Goal: Task Accomplishment & Management: Complete application form

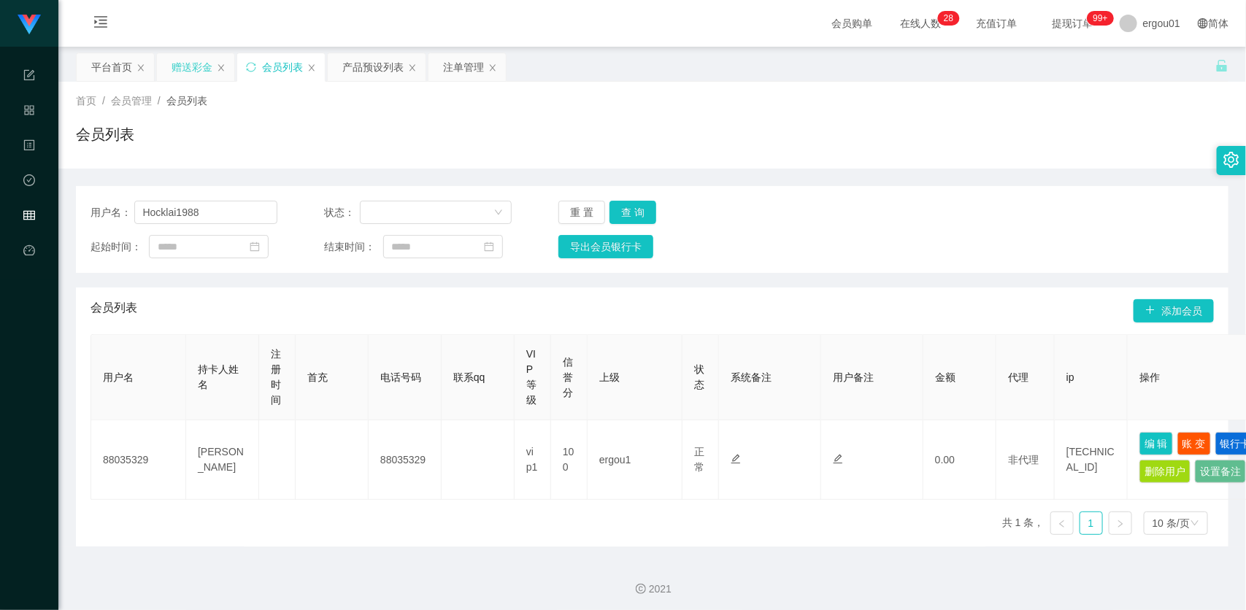
type input "Hocklai1988"
click at [198, 60] on div "赠送彩金" at bounding box center [191, 67] width 41 height 28
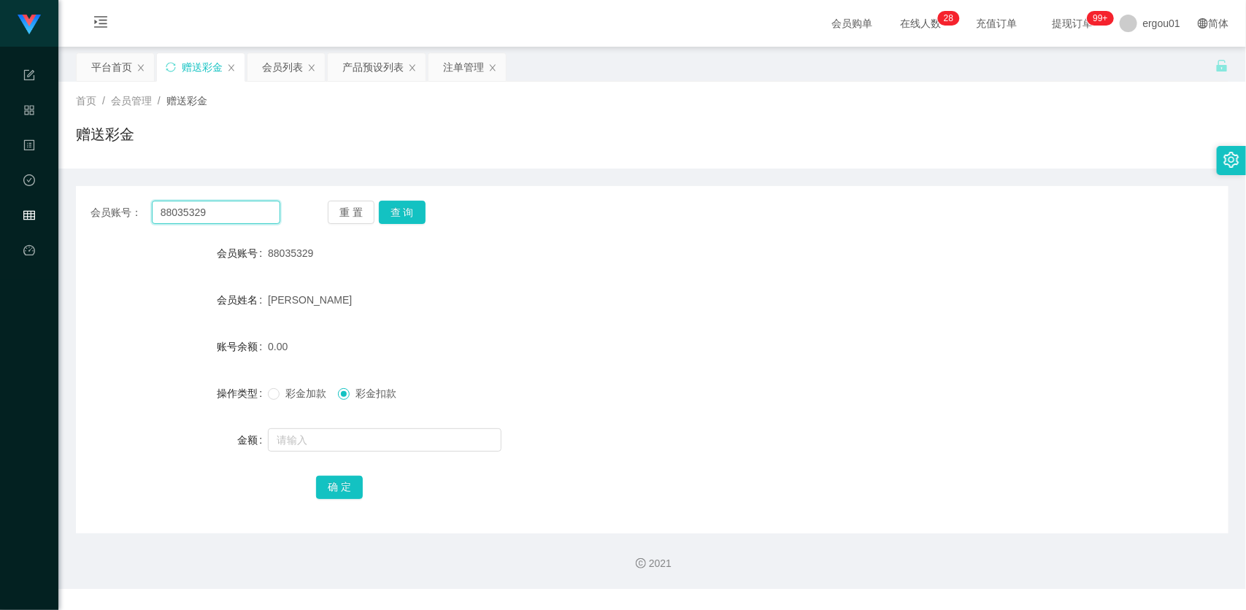
click at [238, 208] on input "88035329" at bounding box center [216, 212] width 128 height 23
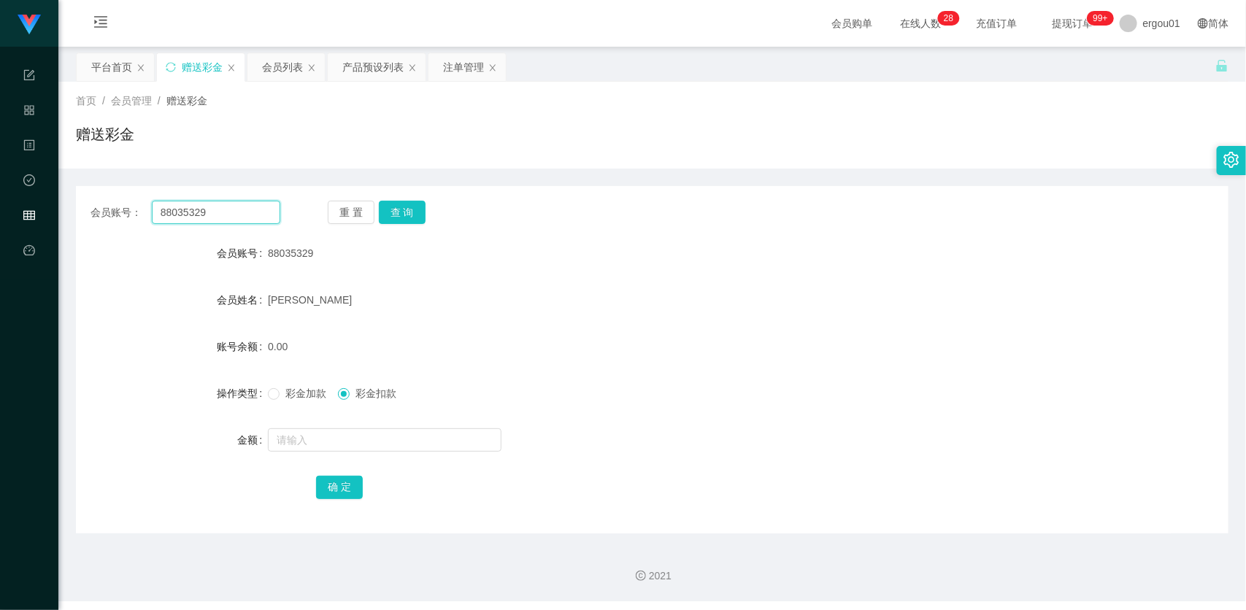
paste input "Hocklai1988"
paste input "text"
type input "Hocklai1988"
click at [405, 206] on button "查 询" at bounding box center [402, 212] width 47 height 23
click at [315, 436] on input "text" at bounding box center [385, 439] width 234 height 23
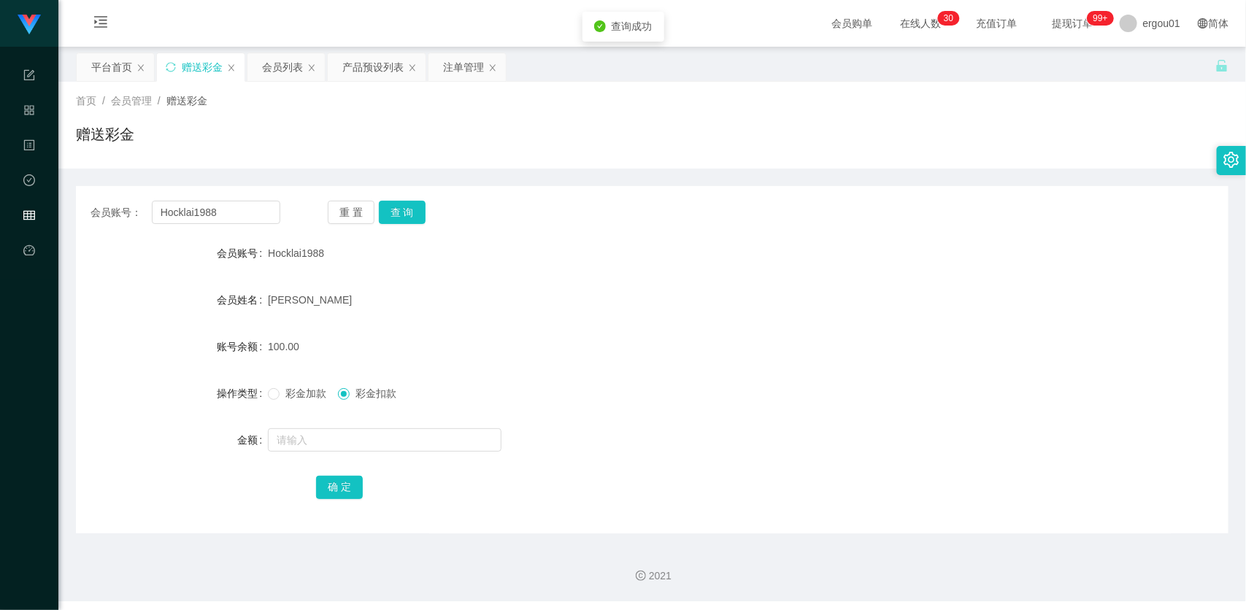
click at [282, 388] on span "彩金加款" at bounding box center [305, 394] width 53 height 12
click at [323, 432] on input "text" at bounding box center [385, 439] width 234 height 23
type input "900"
click at [356, 393] on span "彩金扣款" at bounding box center [376, 394] width 53 height 12
click at [358, 436] on div at bounding box center [604, 439] width 672 height 29
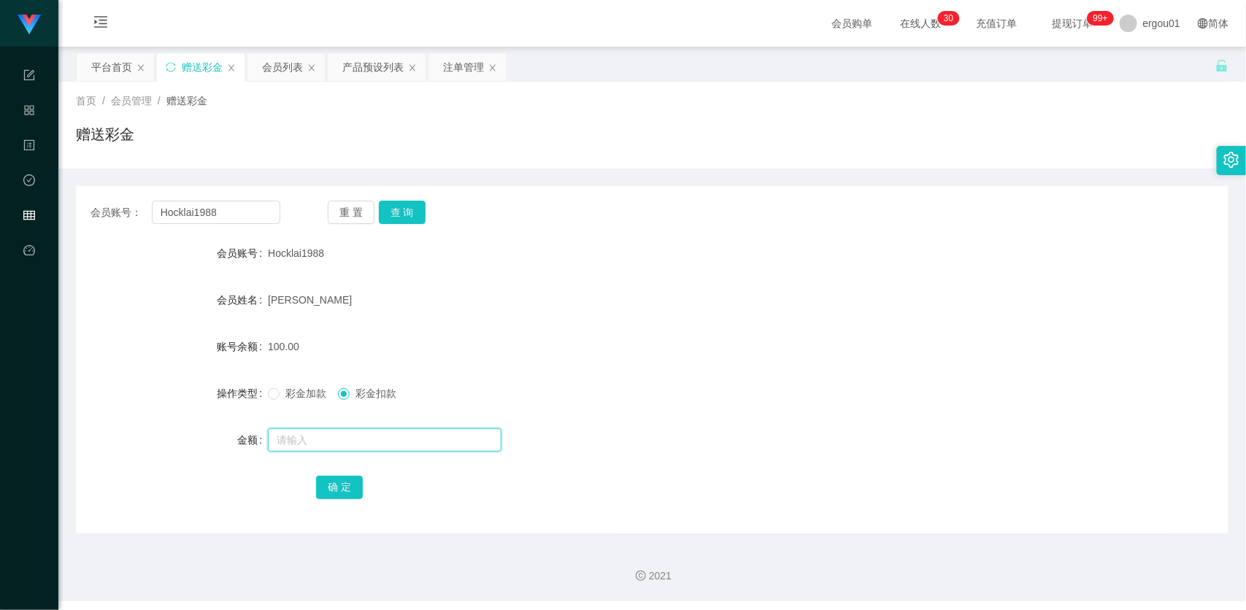
click at [356, 443] on input "text" at bounding box center [385, 439] width 234 height 23
type input "100"
drag, startPoint x: 325, startPoint y: 504, endPoint x: 334, endPoint y: 498, distance: 10.5
click at [325, 504] on div "会员账号： Hocklai1988 重 置 查 询 会员账号 Hocklai1988 会员姓名 [PERSON_NAME] 账号余额 100.00 操作类型 …" at bounding box center [652, 359] width 1152 height 347
click at [342, 487] on button "确 定" at bounding box center [339, 487] width 47 height 23
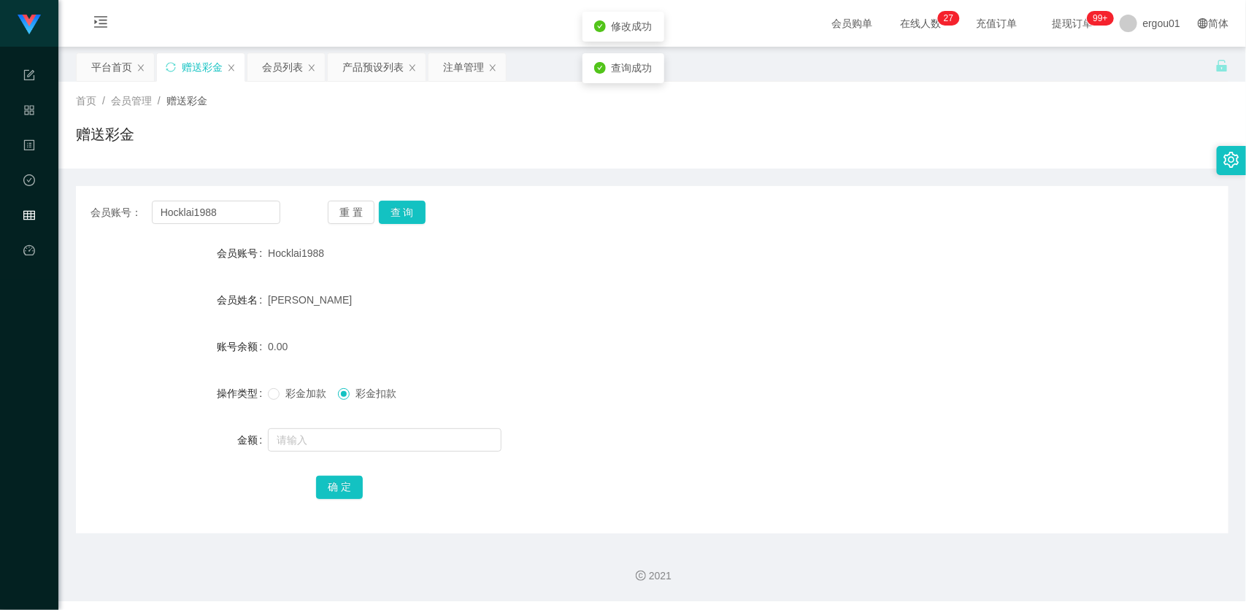
click at [328, 425] on div at bounding box center [604, 439] width 672 height 29
drag, startPoint x: 310, startPoint y: 431, endPoint x: 316, endPoint y: 438, distance: 8.8
click at [314, 438] on input "text" at bounding box center [385, 439] width 234 height 23
type input "1000"
click at [296, 392] on span "彩金加款" at bounding box center [305, 394] width 53 height 12
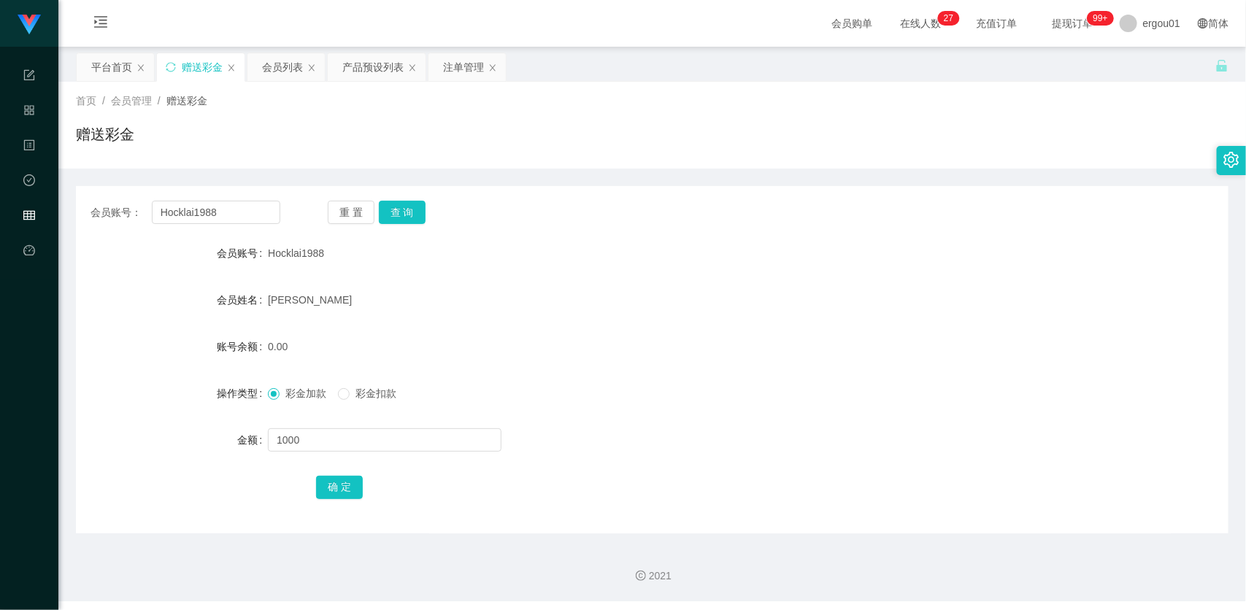
click at [316, 472] on div "确 定" at bounding box center [652, 486] width 672 height 29
click at [349, 491] on button "确 定" at bounding box center [339, 487] width 47 height 23
click at [238, 217] on input "Hocklai1988" at bounding box center [216, 212] width 128 height 23
paste input "86609690"
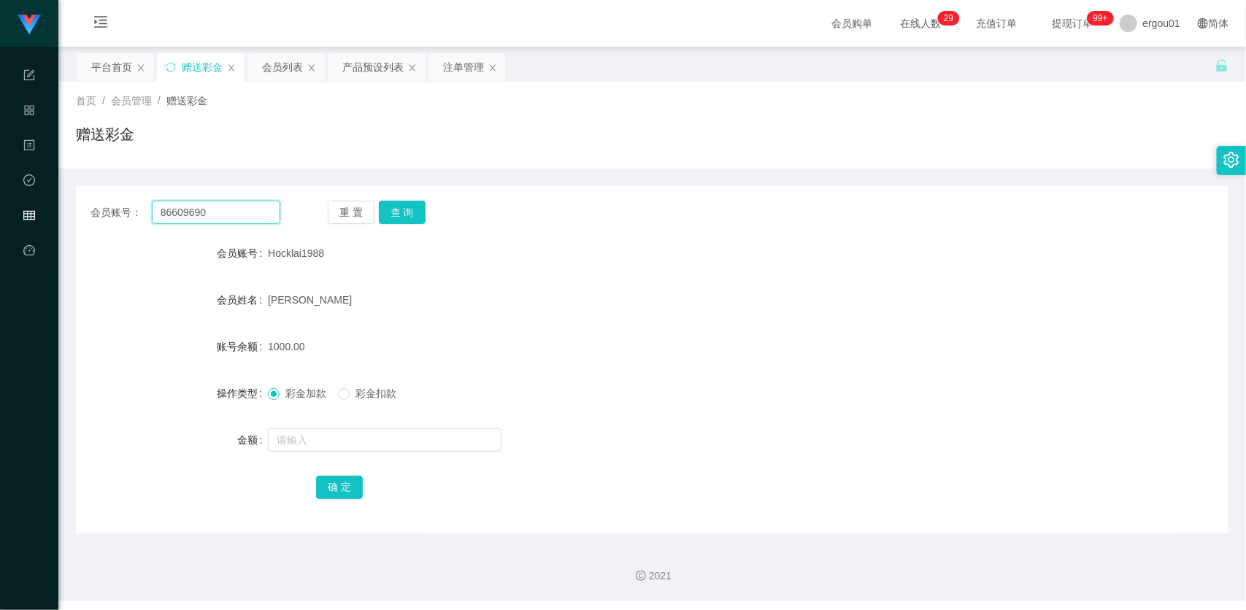
click at [207, 212] on input "86609690" at bounding box center [216, 212] width 128 height 23
click at [412, 212] on button "查 询" at bounding box center [402, 212] width 47 height 23
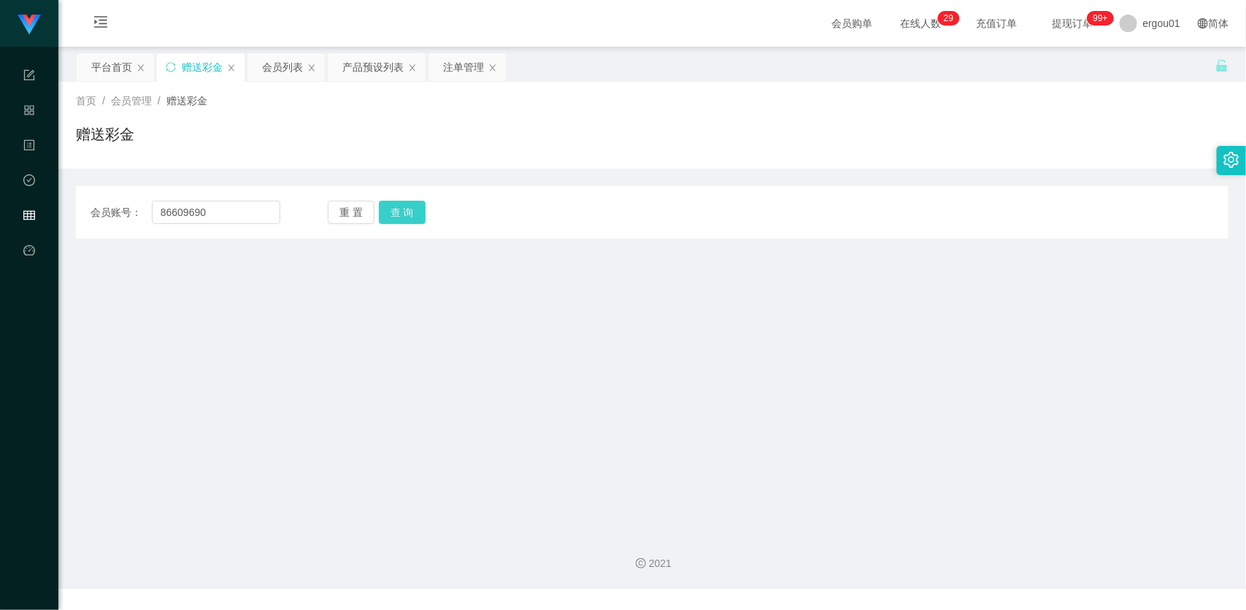
click at [409, 212] on button "查 询" at bounding box center [402, 212] width 47 height 23
click at [220, 201] on div "会员账号： 86609690 重 置 查 询 会员账号 Hocklai1988 会员姓名 [PERSON_NAME] 账号余额 1000.00 操作类型 彩金…" at bounding box center [652, 212] width 1152 height 53
click at [225, 209] on input "86609690" at bounding box center [216, 212] width 128 height 23
paste input "Hocklai1988"
type input "Hocklai1988"
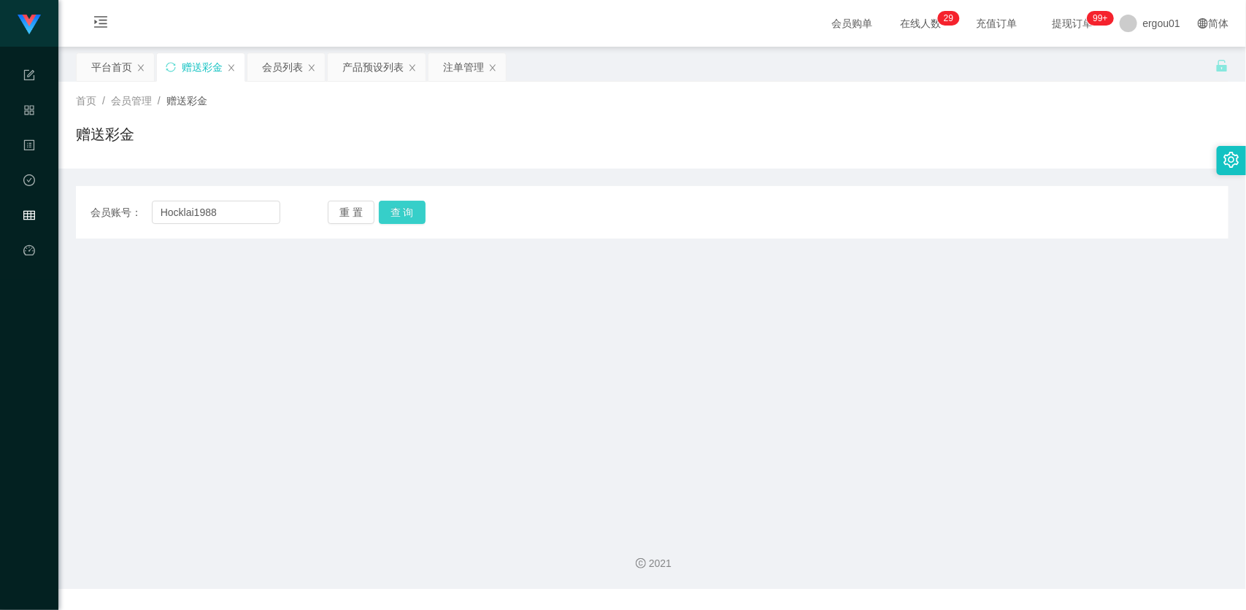
drag, startPoint x: 425, startPoint y: 204, endPoint x: 415, endPoint y: 210, distance: 11.8
click at [421, 205] on div "重 置 查 询" at bounding box center [423, 212] width 190 height 23
click at [412, 210] on button "查 询" at bounding box center [402, 212] width 47 height 23
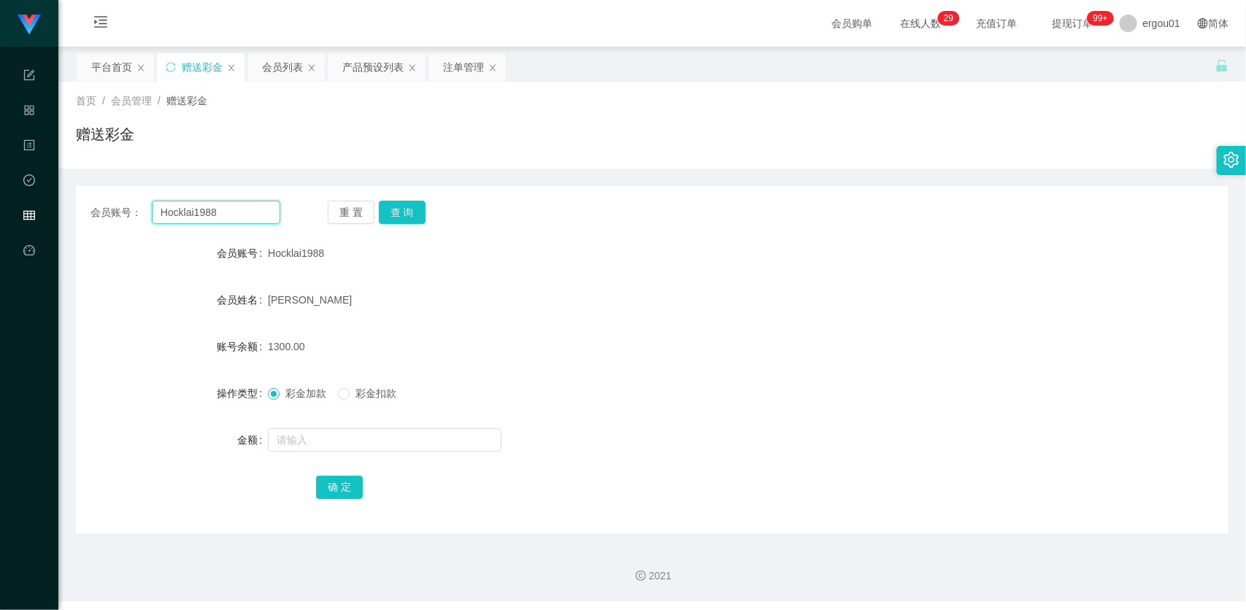
drag, startPoint x: 227, startPoint y: 203, endPoint x: 256, endPoint y: 201, distance: 29.2
click at [227, 203] on input "Hocklai1988" at bounding box center [216, 212] width 128 height 23
drag, startPoint x: 471, startPoint y: 60, endPoint x: 463, endPoint y: 77, distance: 19.3
click at [471, 60] on div "注单管理" at bounding box center [463, 67] width 41 height 28
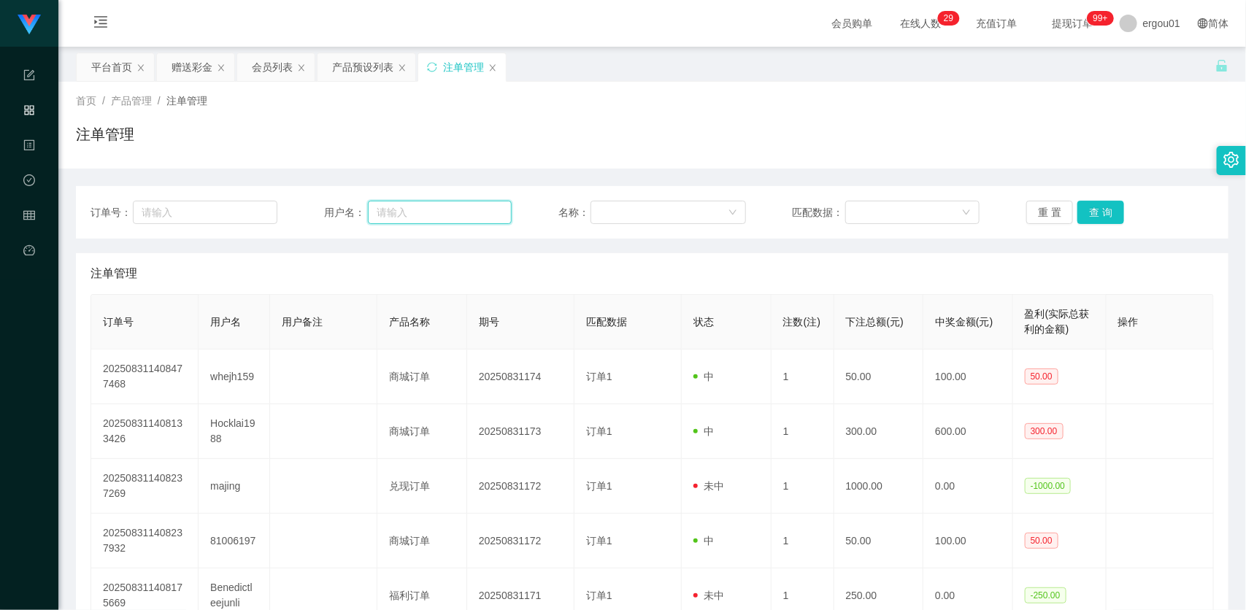
click at [428, 213] on input "text" at bounding box center [440, 212] width 144 height 23
paste input "Hocklai1988"
type input "Hocklai1988"
click at [1099, 212] on button "查 询" at bounding box center [1100, 212] width 47 height 23
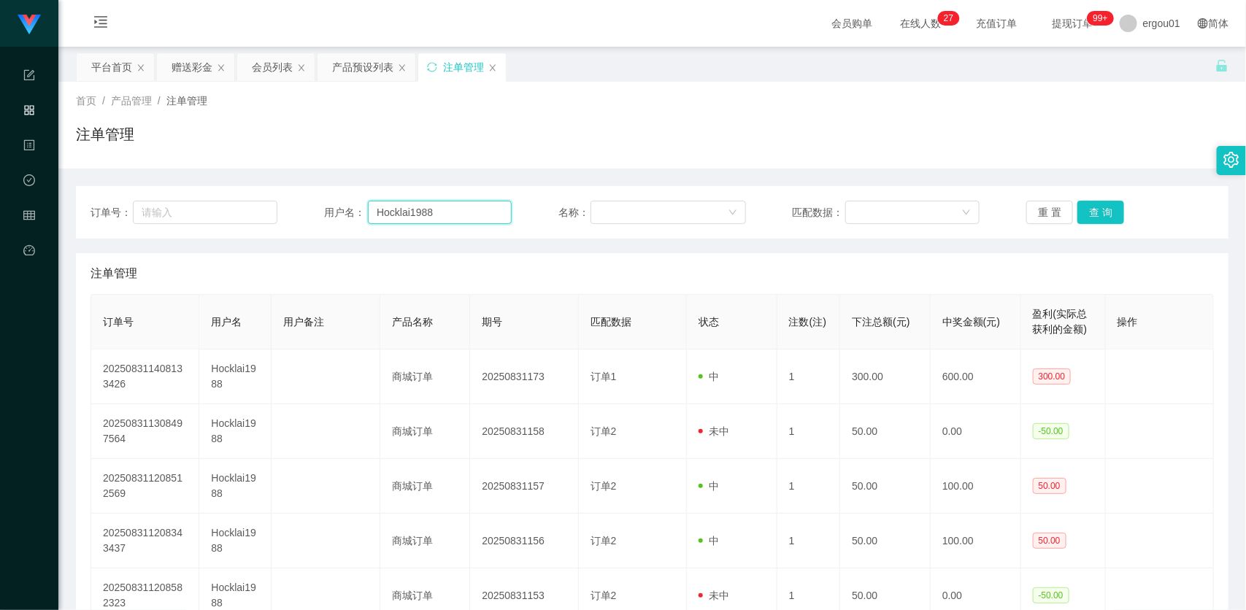
drag, startPoint x: 447, startPoint y: 217, endPoint x: 455, endPoint y: 209, distance: 11.4
click at [450, 215] on input "Hocklai1988" at bounding box center [440, 212] width 144 height 23
click at [271, 67] on div "会员列表" at bounding box center [272, 67] width 41 height 28
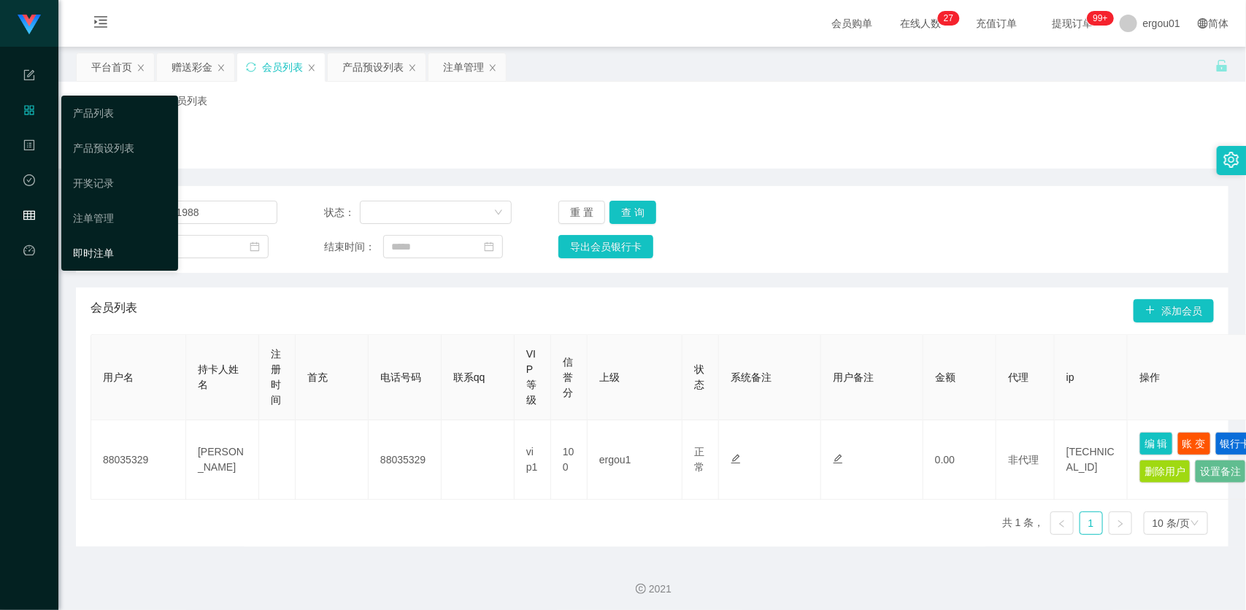
click at [99, 250] on link "即时注单" at bounding box center [119, 253] width 93 height 29
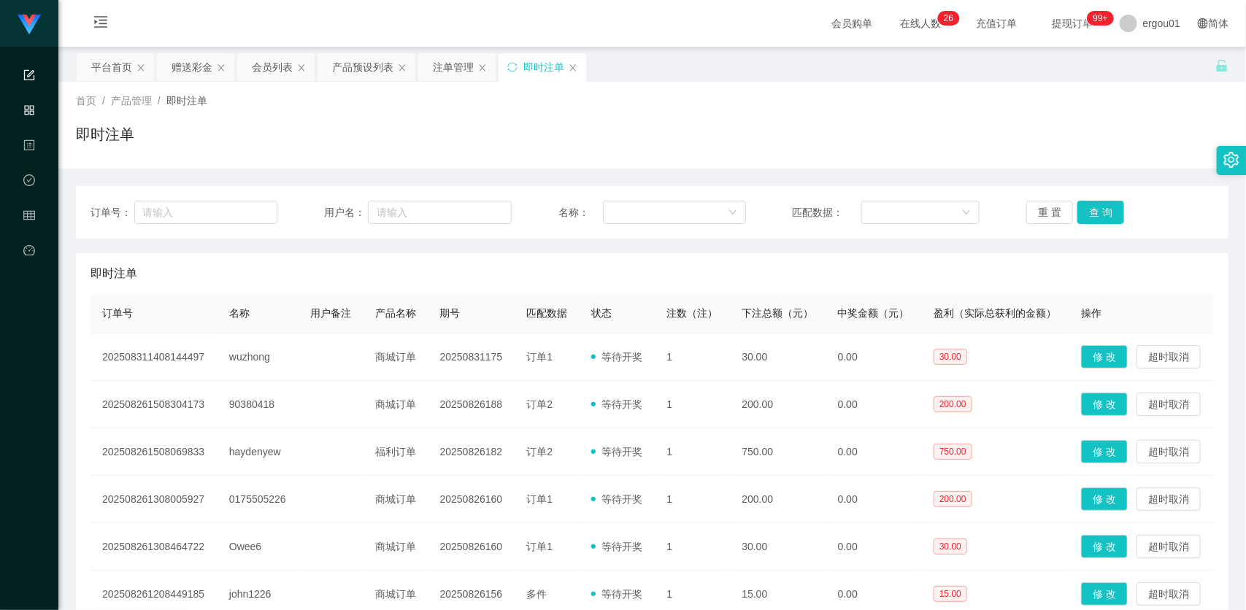
click at [26, 78] on icon "图标: form" at bounding box center [29, 75] width 12 height 12
click at [36, 128] on ul "系统配置 产品管理 内容中心 数据中心 会员管理 平台首页" at bounding box center [29, 164] width 58 height 234
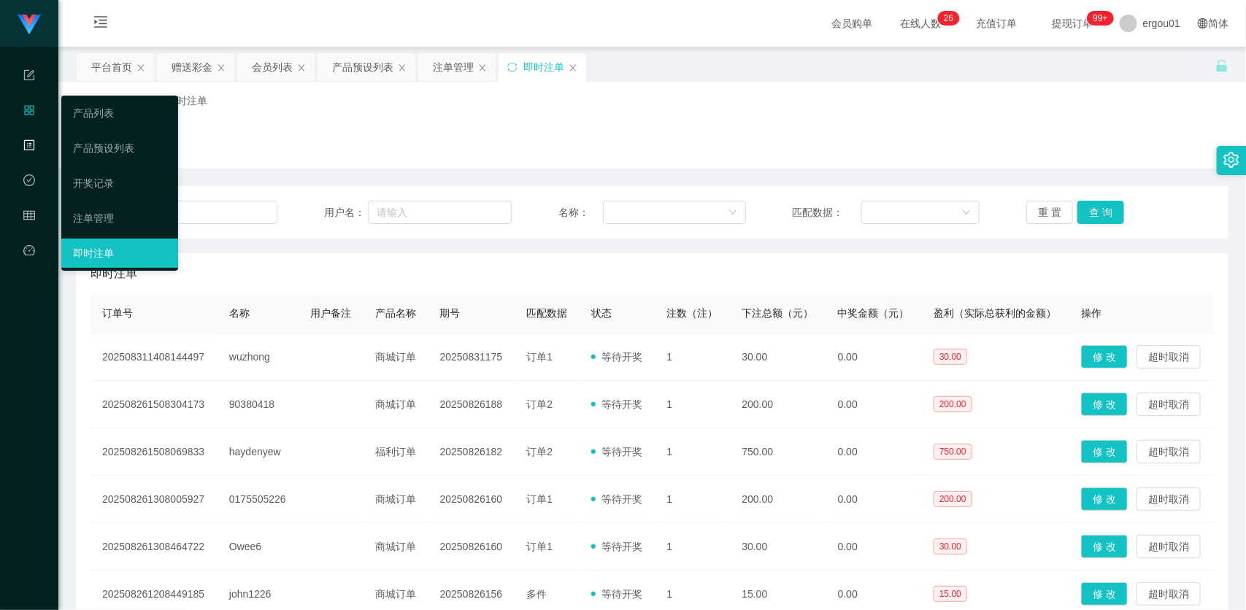
click at [34, 148] on icon "图标: profile" at bounding box center [29, 145] width 10 height 10
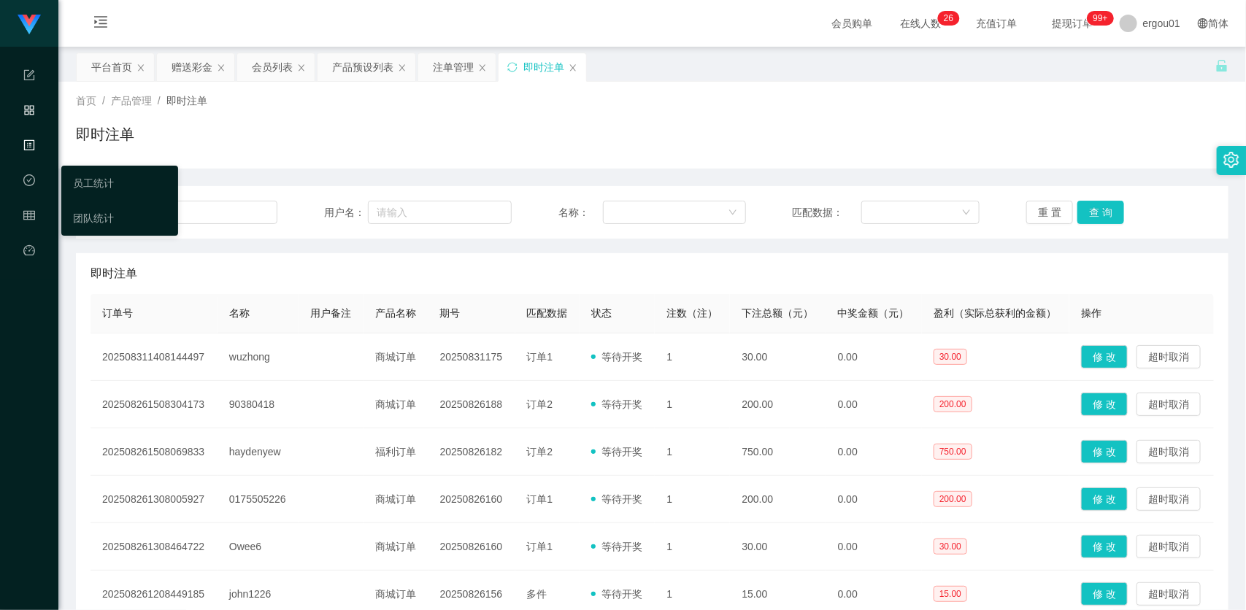
drag, startPoint x: 33, startPoint y: 159, endPoint x: 33, endPoint y: 176, distance: 16.8
click at [33, 161] on li "内容中心" at bounding box center [29, 147] width 58 height 32
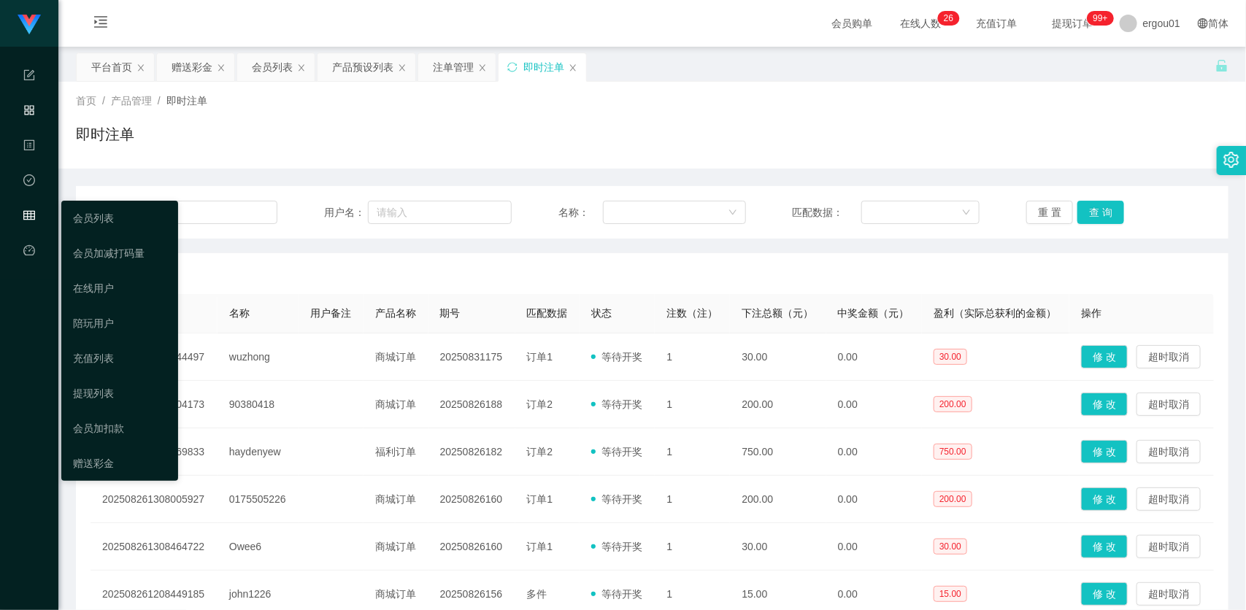
click at [31, 221] on icon "图标: table" at bounding box center [29, 217] width 12 height 29
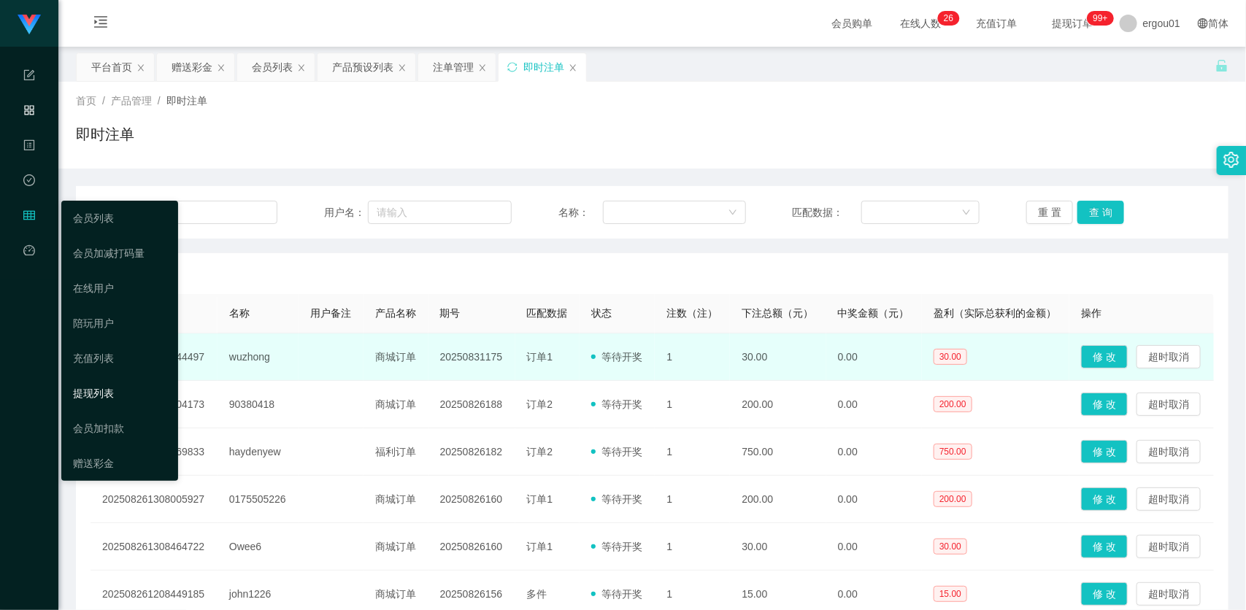
click at [97, 381] on link "提现列表" at bounding box center [119, 393] width 93 height 29
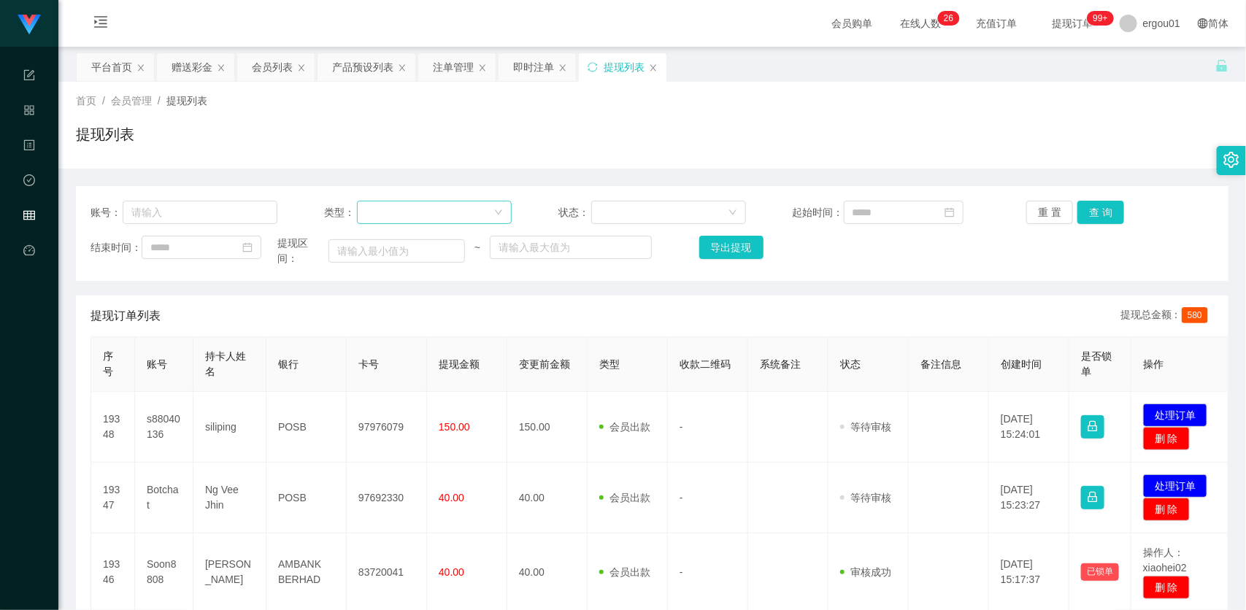
click at [374, 213] on div at bounding box center [430, 212] width 128 height 22
click at [183, 206] on input "text" at bounding box center [200, 212] width 155 height 23
paste input "Hocklai1988"
type input "Hocklai1988"
click at [1117, 215] on div "重 置 查 询" at bounding box center [1119, 212] width 187 height 23
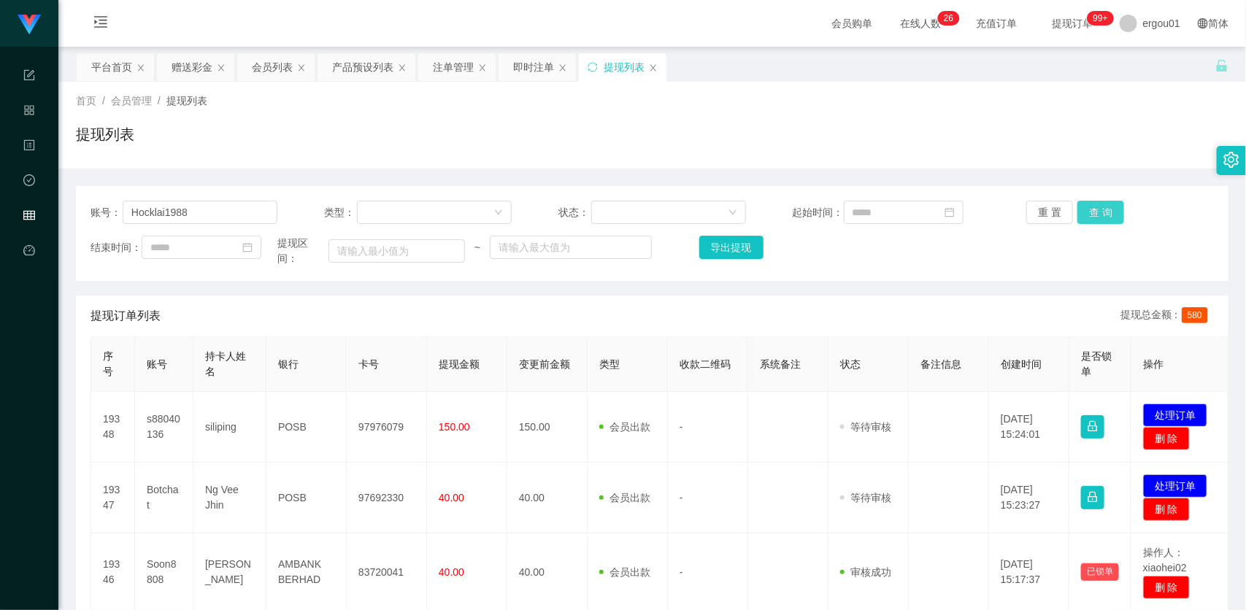
click at [1103, 209] on button "查 询" at bounding box center [1100, 212] width 47 height 23
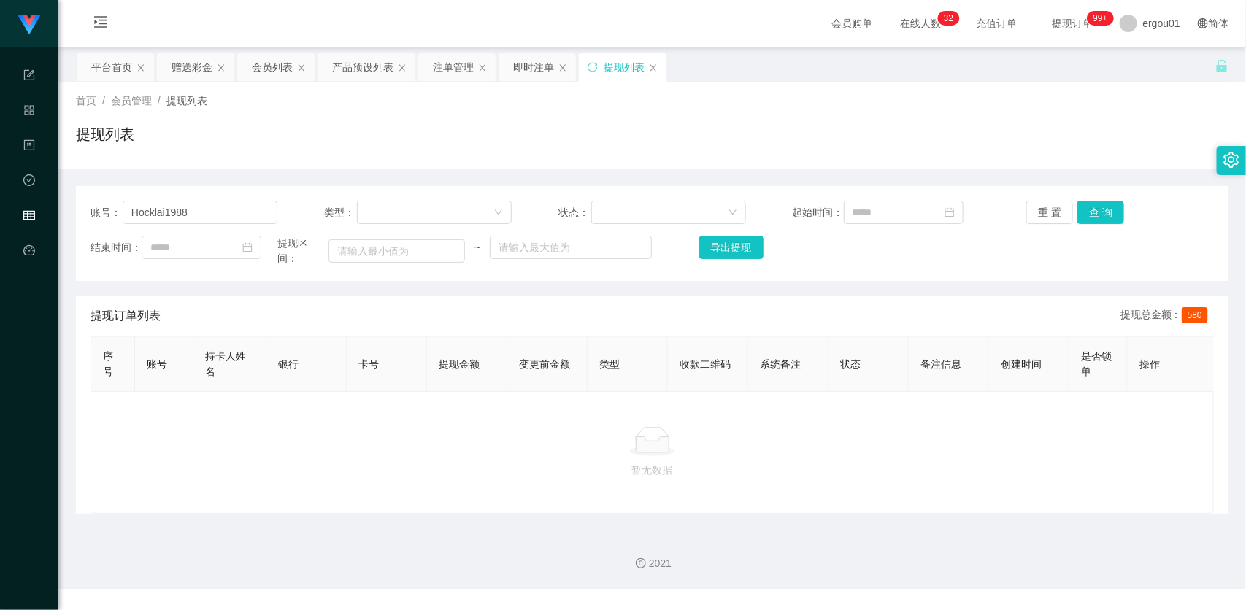
click at [256, 541] on div "2021" at bounding box center [651, 555] width 1187 height 68
click at [1099, 214] on button "查 询" at bounding box center [1100, 212] width 47 height 23
click at [1099, 214] on button "查 询" at bounding box center [1108, 212] width 63 height 23
click at [1099, 214] on button "查 询" at bounding box center [1100, 212] width 47 height 23
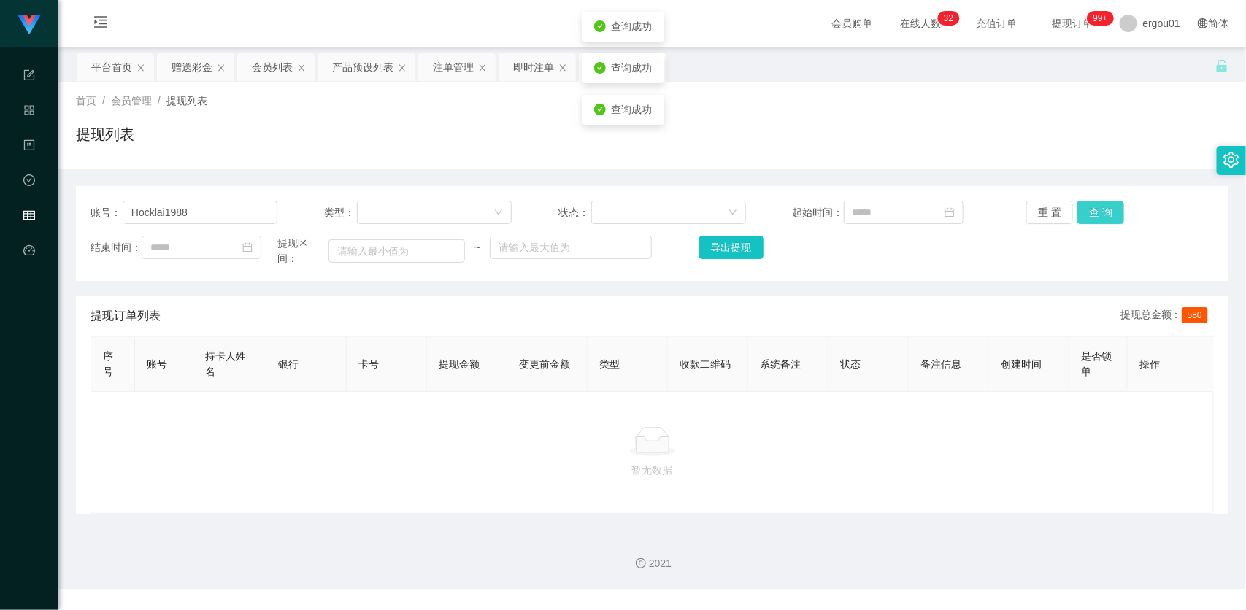
click at [1099, 214] on div "重 置 查 询" at bounding box center [1119, 212] width 187 height 23
click at [1099, 214] on button "查 询" at bounding box center [1100, 212] width 47 height 23
click at [188, 73] on div "赠送彩金" at bounding box center [191, 67] width 41 height 28
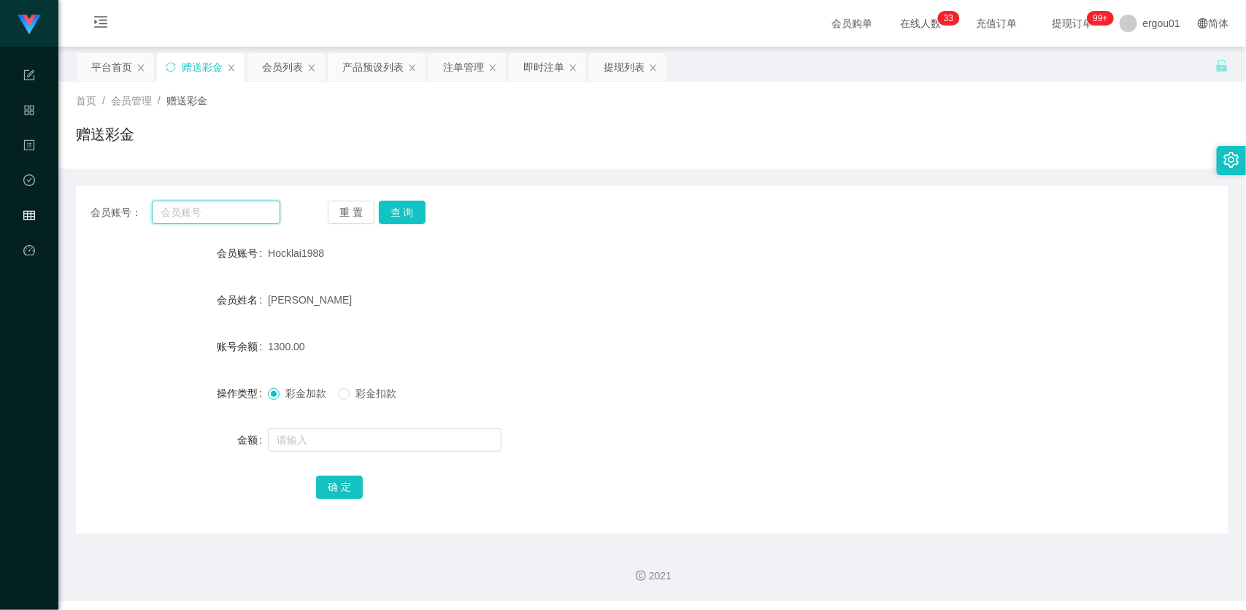
click at [256, 215] on input "text" at bounding box center [216, 212] width 128 height 23
paste input "85201570"
click at [250, 206] on input "85201570" at bounding box center [216, 212] width 128 height 23
paste input "Hocklai1988"
type input "Hocklai1988"
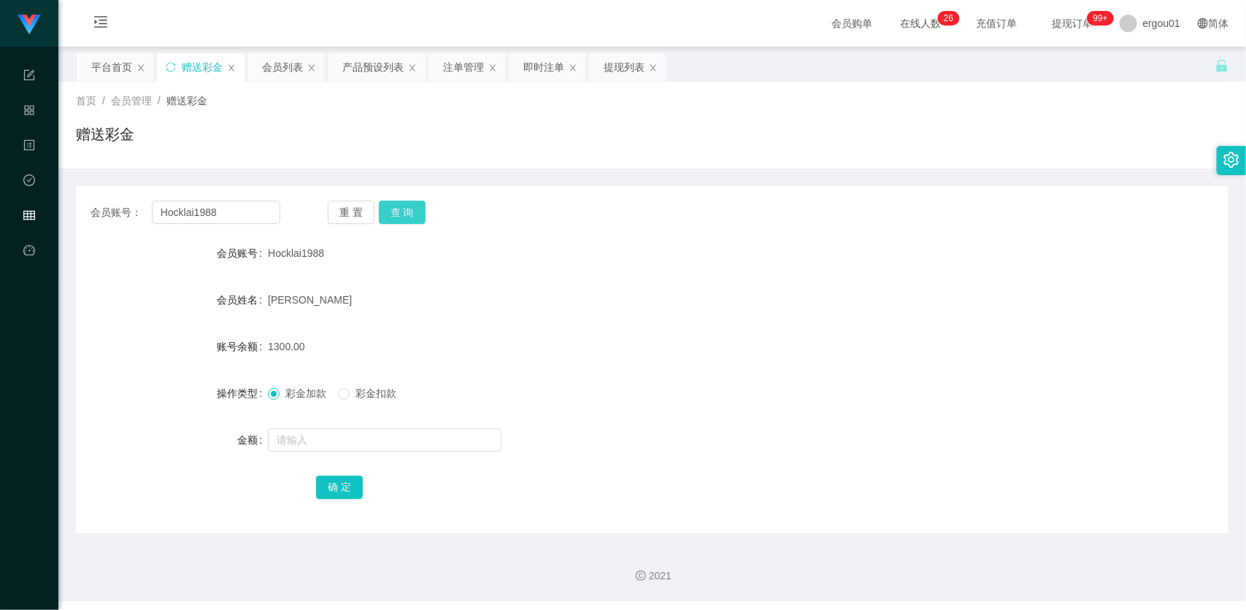
click at [398, 214] on button "查 询" at bounding box center [402, 212] width 47 height 23
click at [355, 425] on div at bounding box center [604, 439] width 672 height 29
click at [355, 399] on label "彩金扣款" at bounding box center [370, 393] width 64 height 15
click at [339, 439] on input "text" at bounding box center [385, 439] width 234 height 23
type input "1300"
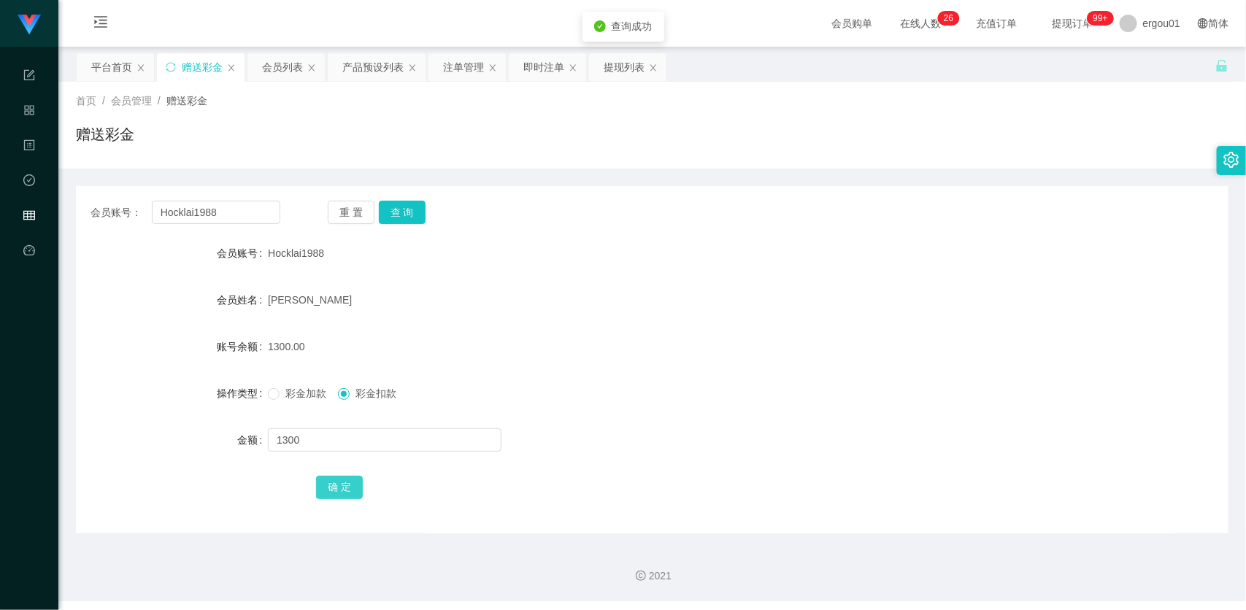
click at [347, 480] on button "确 定" at bounding box center [339, 487] width 47 height 23
